Goal: Navigation & Orientation: Go to known website

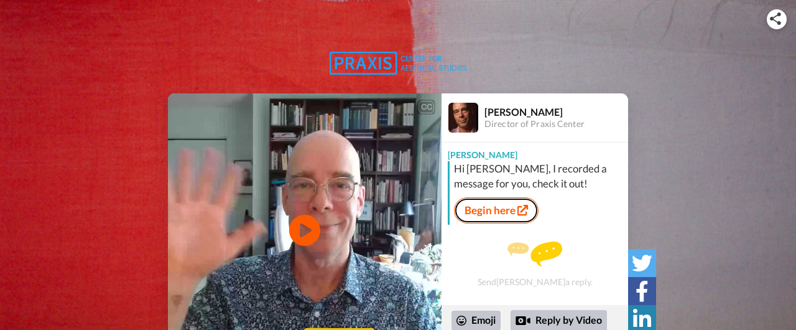
click at [515, 213] on link "Begin here" at bounding box center [496, 210] width 85 height 26
click at [524, 210] on icon at bounding box center [523, 210] width 11 height 11
